Goal: Navigation & Orientation: Find specific page/section

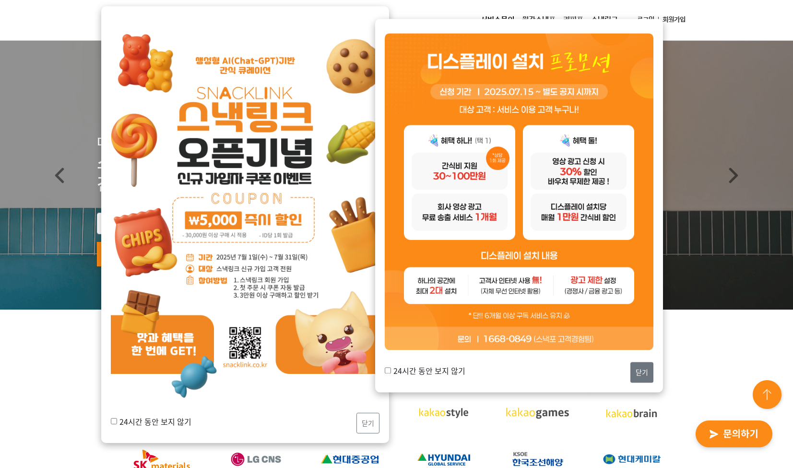
click at [638, 377] on button "닫기" at bounding box center [642, 372] width 23 height 21
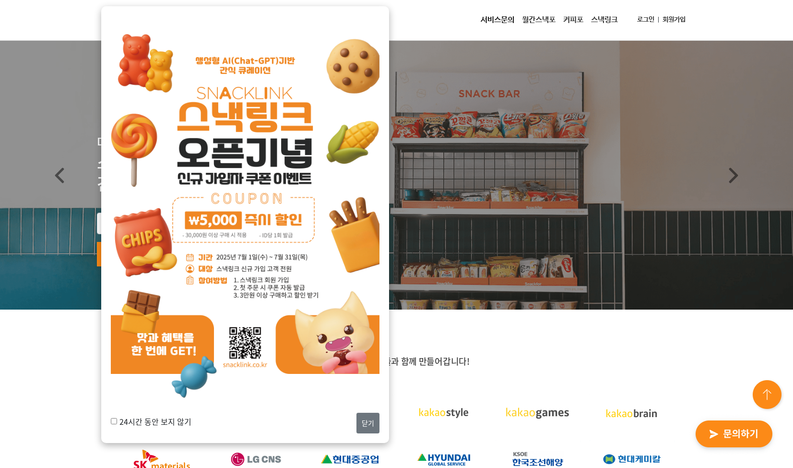
click at [360, 424] on button "닫기" at bounding box center [368, 423] width 23 height 21
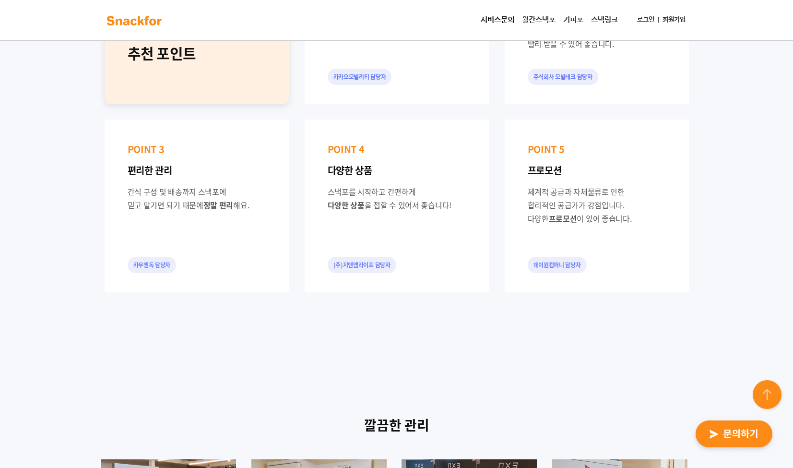
scroll to position [1083, 0]
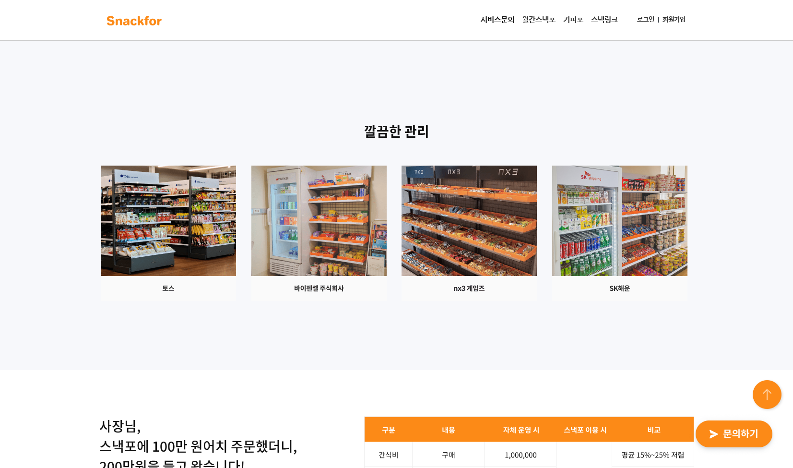
click at [631, 237] on img at bounding box center [619, 233] width 135 height 135
click at [359, 243] on img at bounding box center [318, 233] width 135 height 135
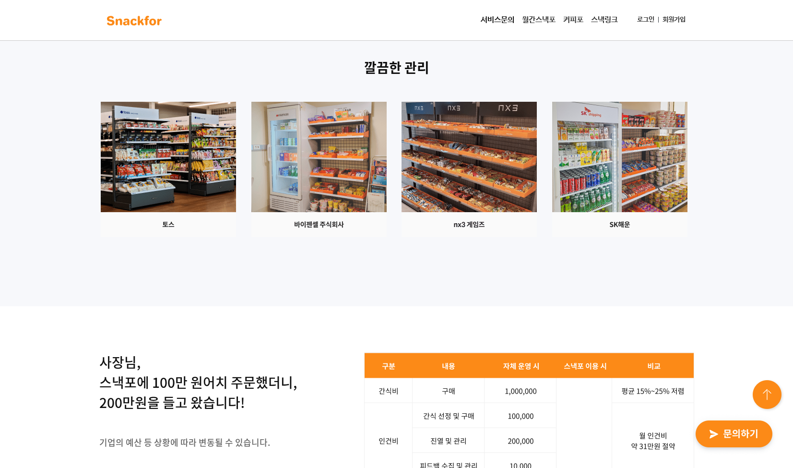
click at [177, 179] on img at bounding box center [168, 169] width 135 height 135
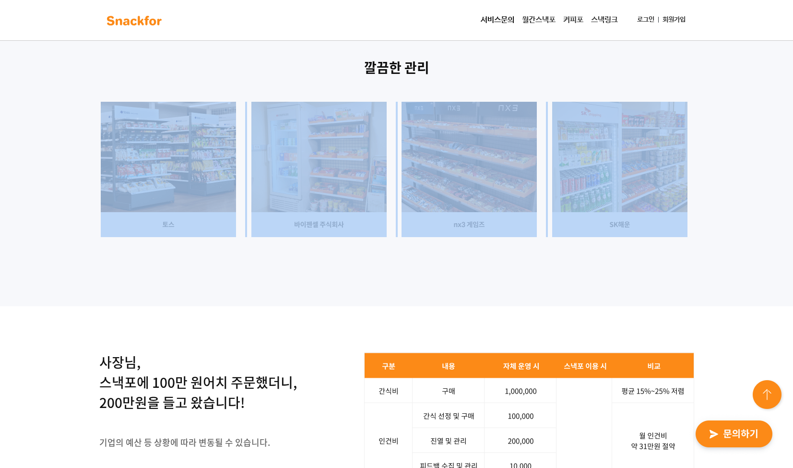
click at [177, 179] on img at bounding box center [168, 169] width 135 height 135
click at [212, 244] on div "깔끔한 관리" at bounding box center [396, 159] width 793 height 295
click at [307, 298] on div "깔끔한 관리" at bounding box center [396, 159] width 793 height 295
click at [428, 289] on div "깔끔한 관리" at bounding box center [396, 159] width 793 height 295
click at [346, 106] on img at bounding box center [318, 169] width 135 height 135
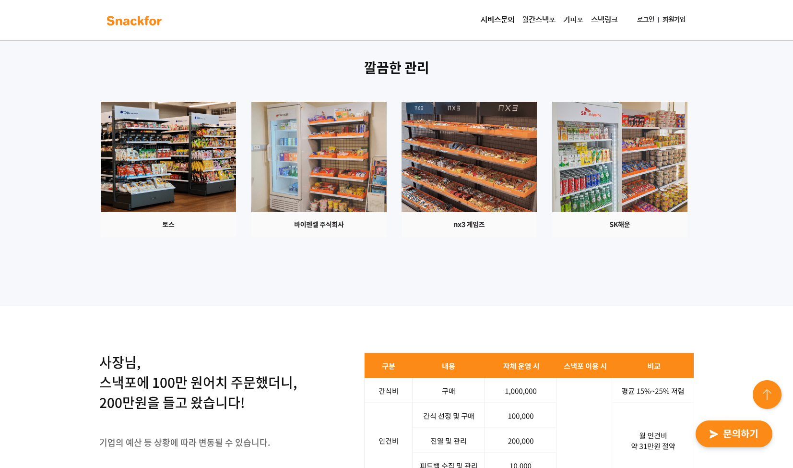
click at [438, 70] on p "깔끔한 관리" at bounding box center [397, 68] width 600 height 20
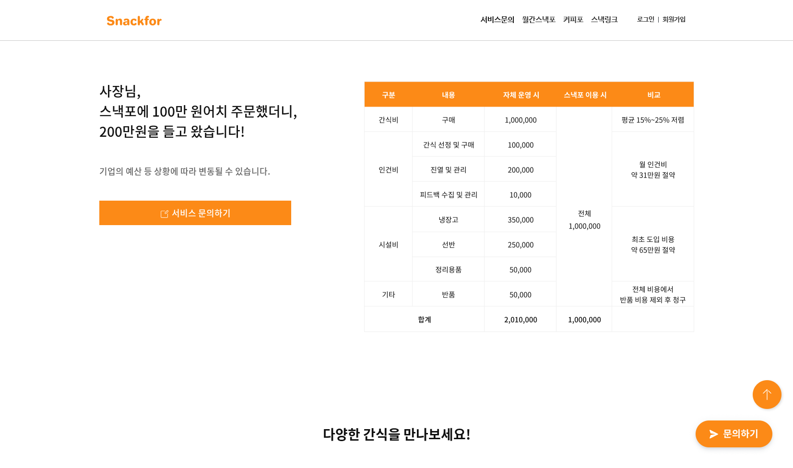
click at [529, 336] on div "사장님, 스낵포에 100만 원어치 주문했더니, 200만원을 들고 왔습니다! 기업의 예산 등 상황에 따라 변동될 수 있습니다. 서비스 문의하기 …" at bounding box center [396, 206] width 793 height 343
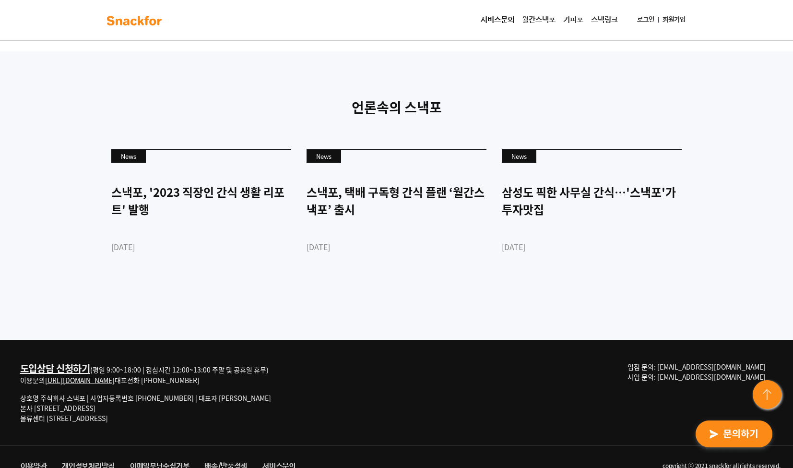
scroll to position [2431, 0]
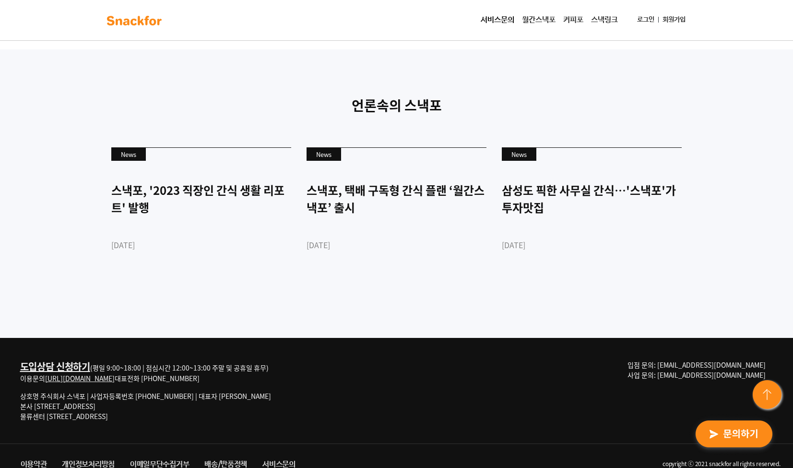
click at [596, 20] on link "스낵링크" at bounding box center [604, 20] width 35 height 19
